Goal: Task Accomplishment & Management: Use online tool/utility

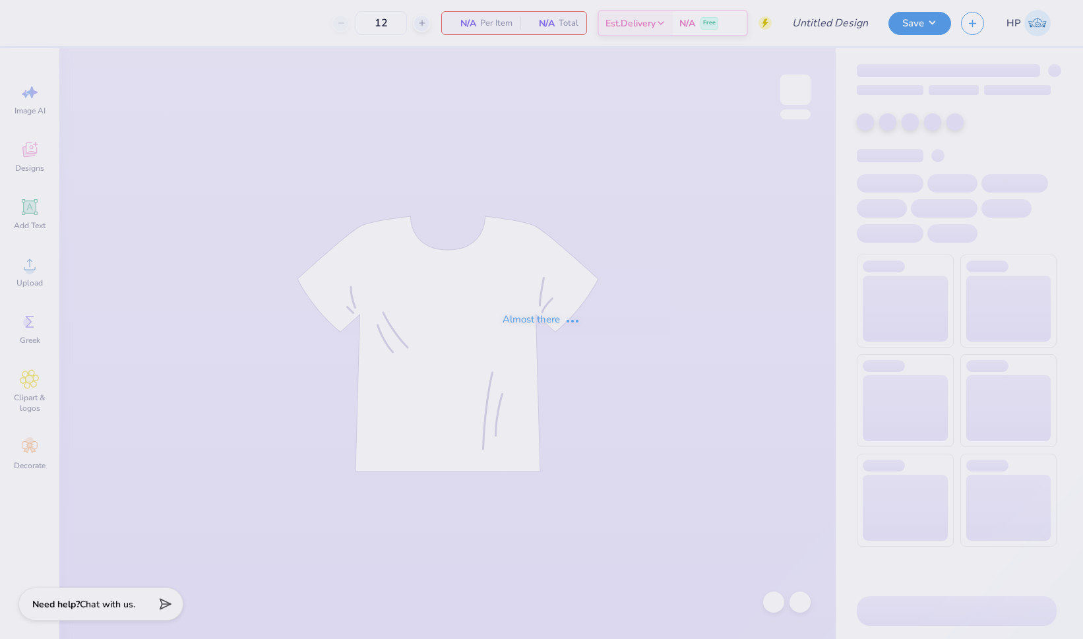
type input "SAE x Pi Phi Homecoming"
type input "50"
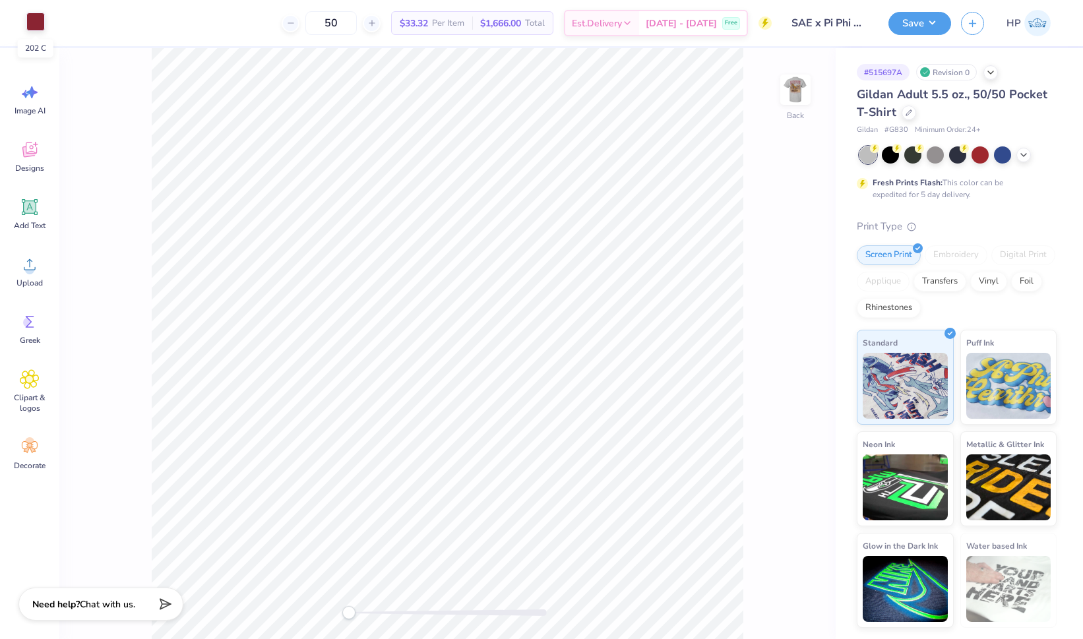
click at [37, 23] on div at bounding box center [35, 22] width 18 height 18
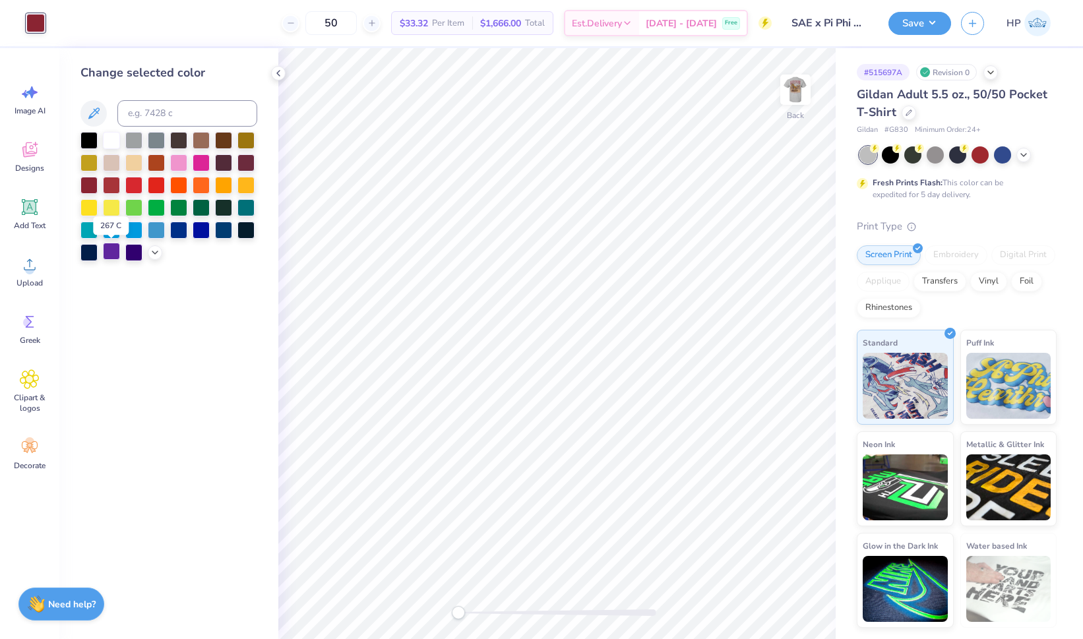
click at [113, 252] on div at bounding box center [111, 251] width 17 height 17
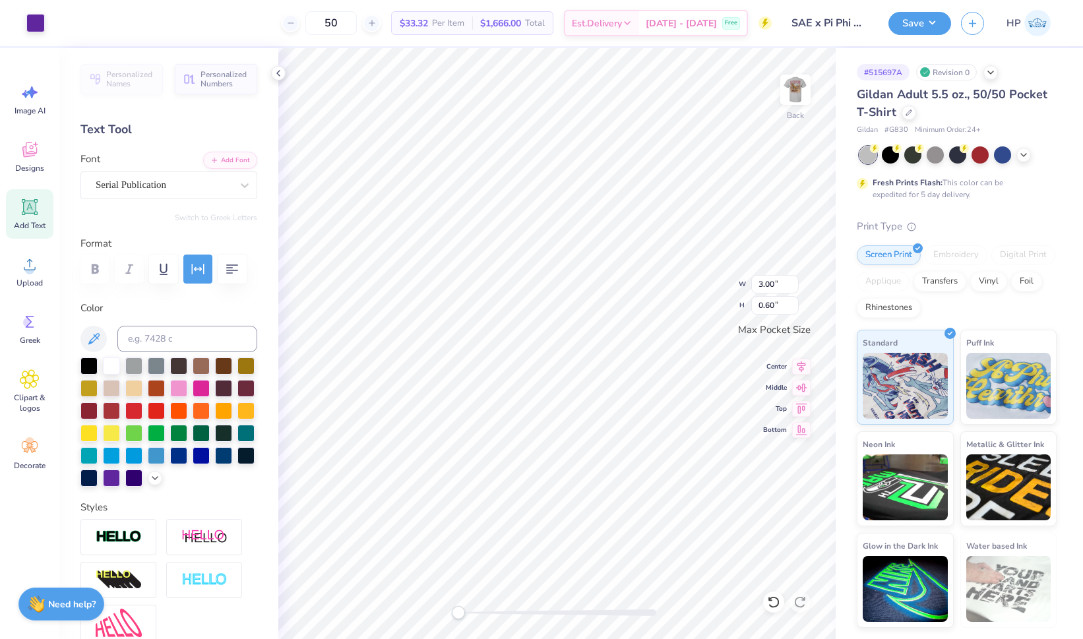
type input "0.60"
type input "1.02"
type input "0.40"
type input "3.00"
click at [797, 91] on img at bounding box center [795, 89] width 53 height 53
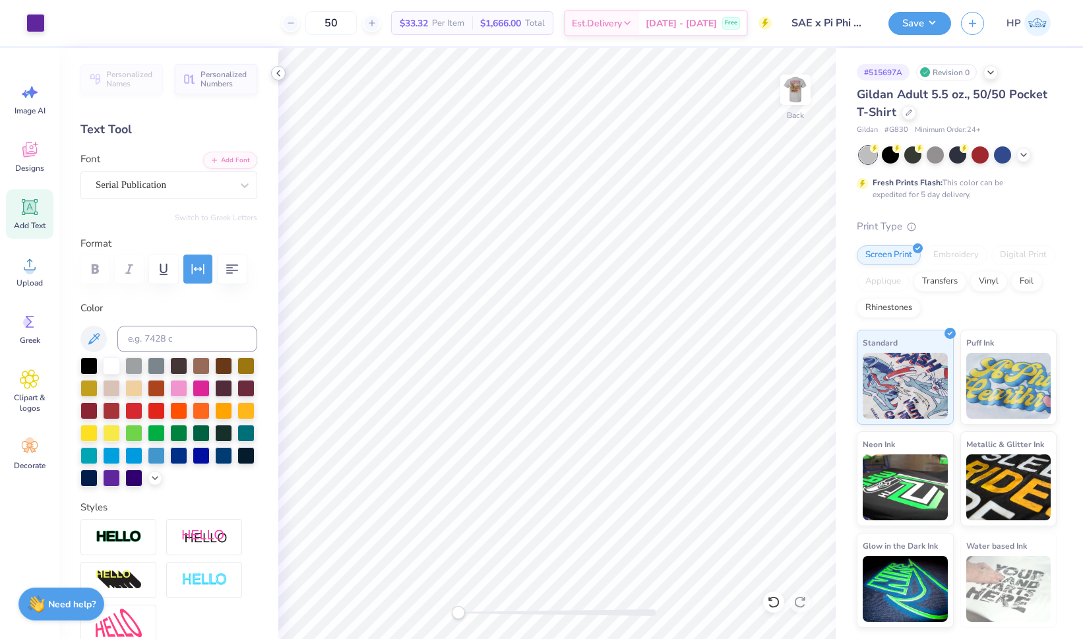
click at [278, 73] on polyline at bounding box center [278, 73] width 3 height 5
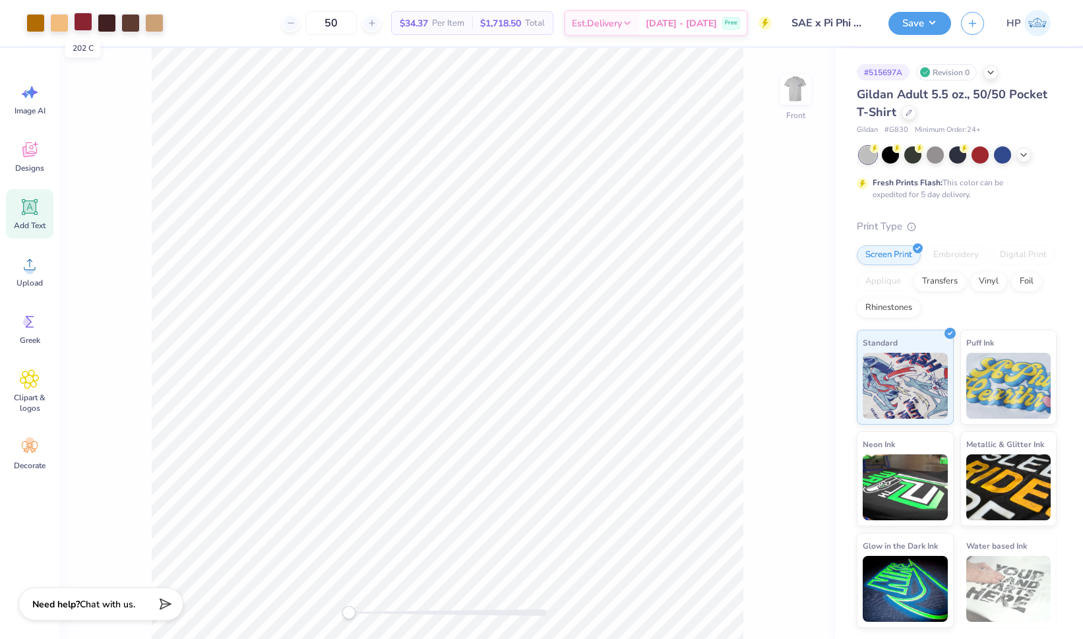
click at [84, 19] on div at bounding box center [83, 22] width 18 height 18
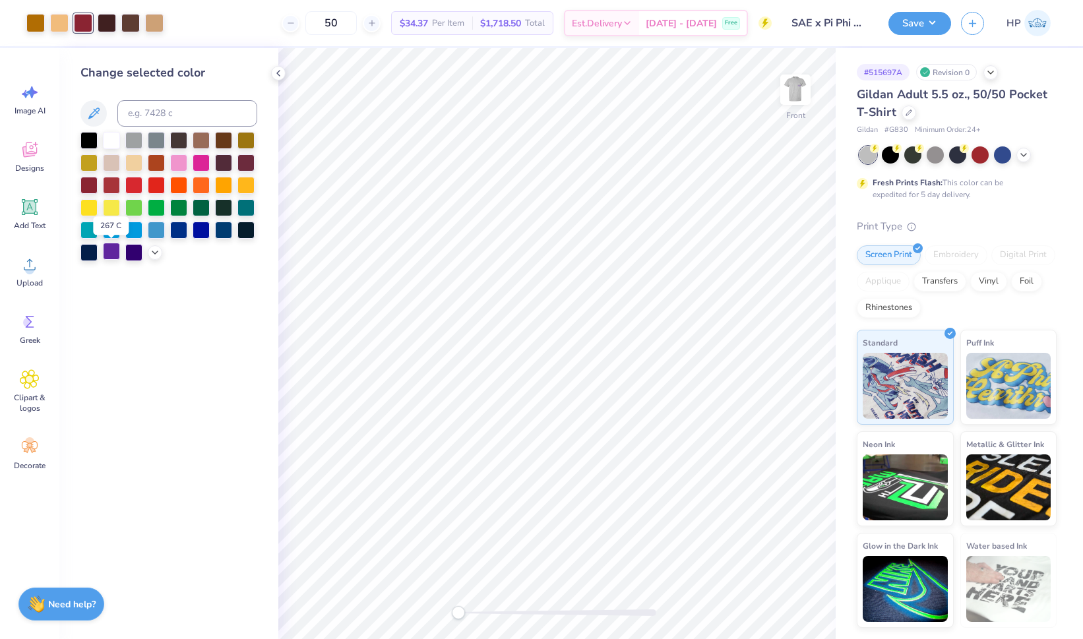
click at [111, 253] on div at bounding box center [111, 251] width 17 height 17
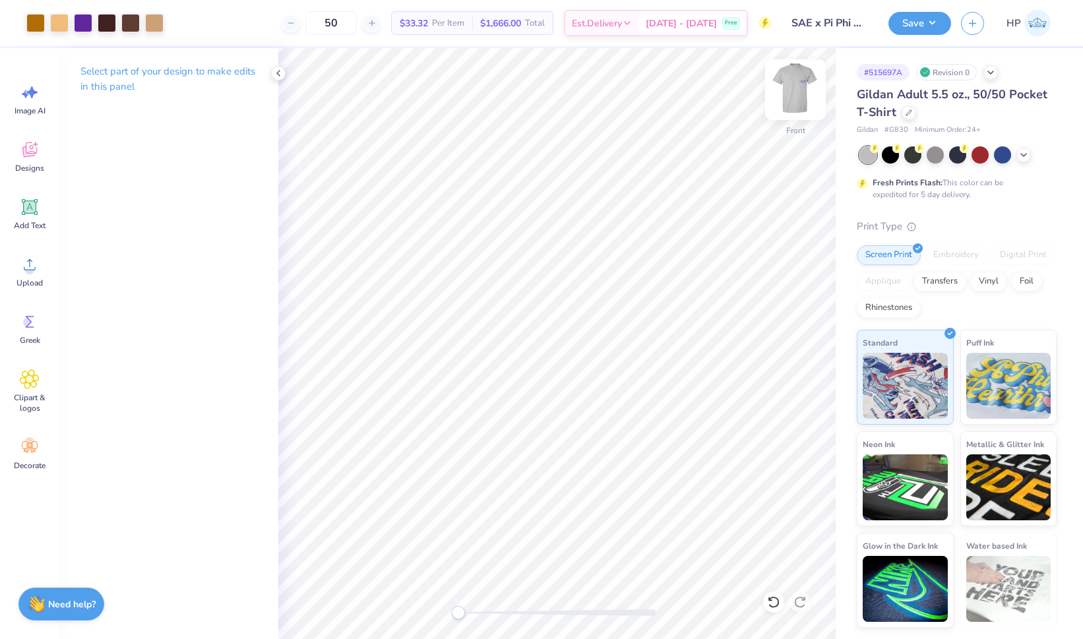
click at [795, 91] on img at bounding box center [795, 89] width 53 height 53
